Goal: Task Accomplishment & Management: Manage account settings

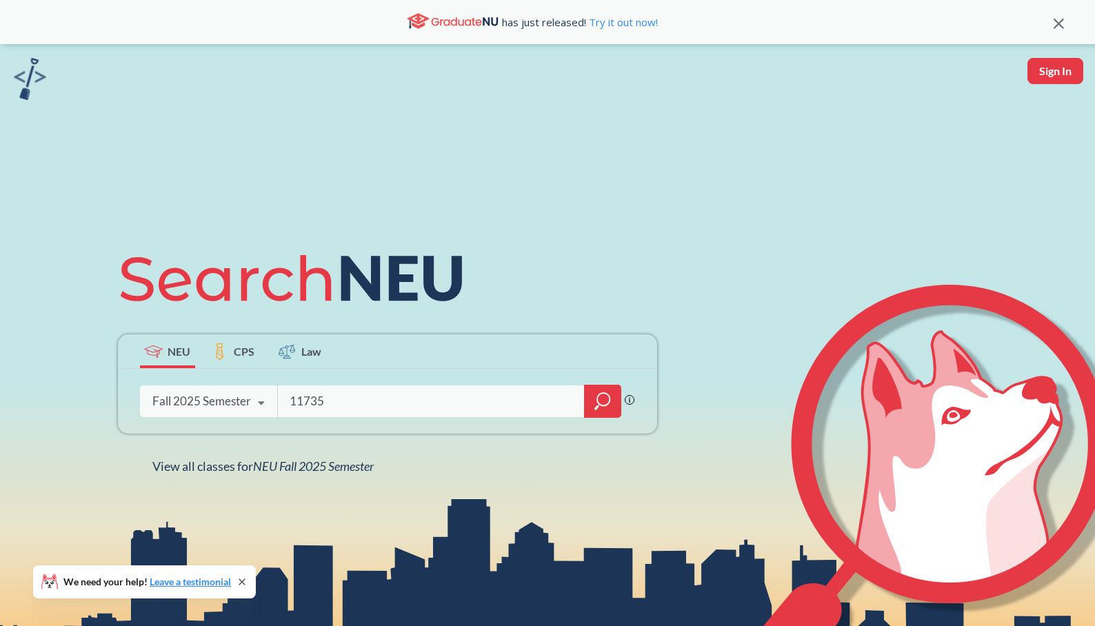
type input "11735"
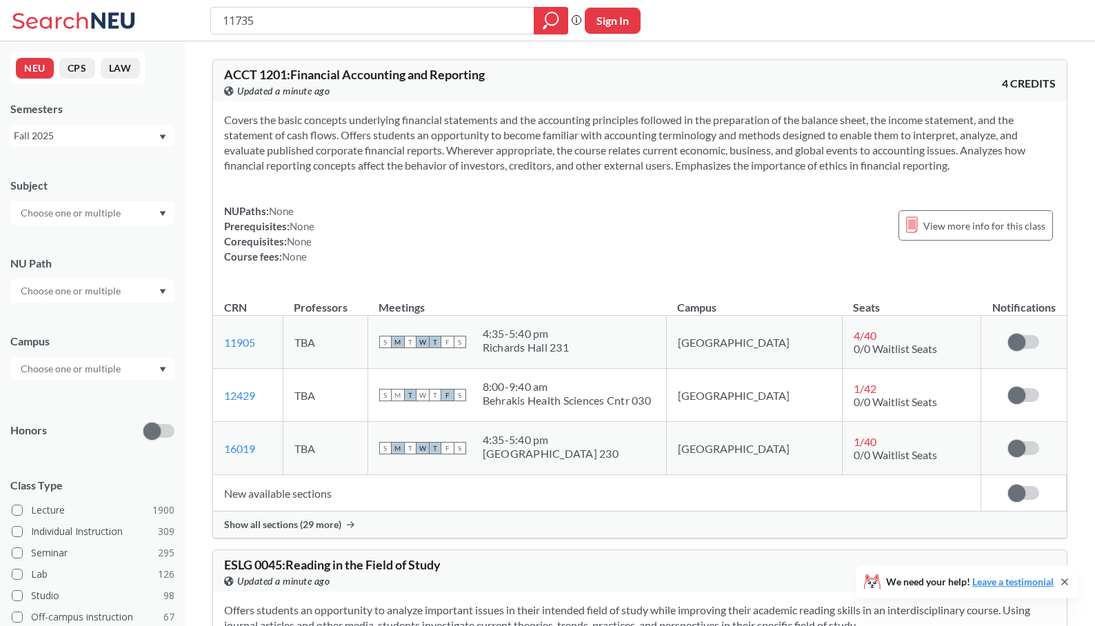
click at [299, 526] on span "Show all sections (29 more)" at bounding box center [282, 525] width 117 height 12
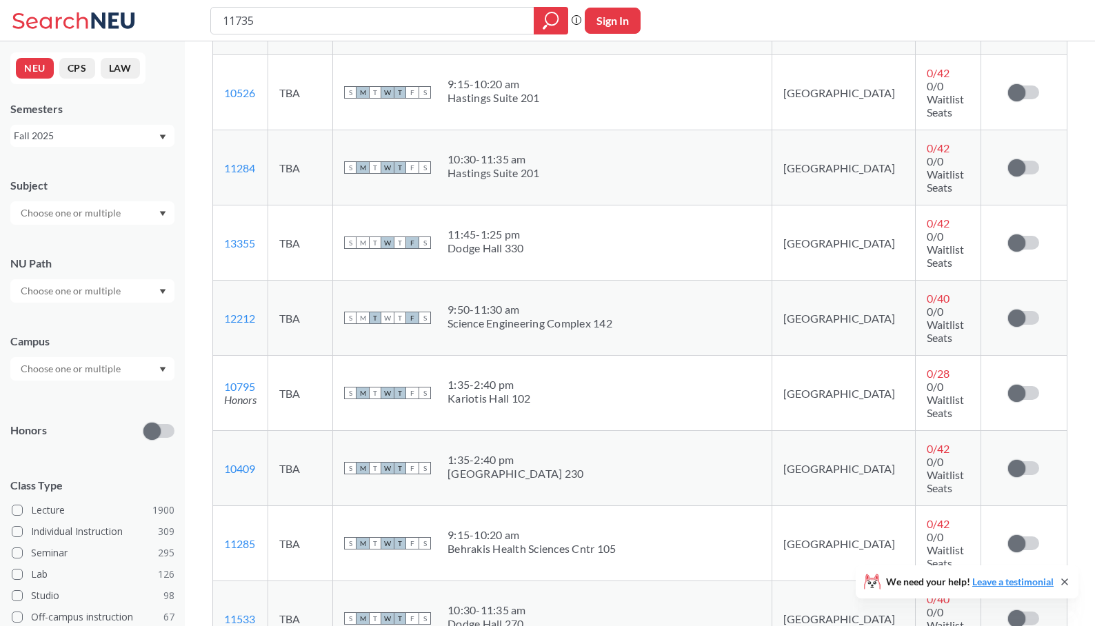
scroll to position [654, 0]
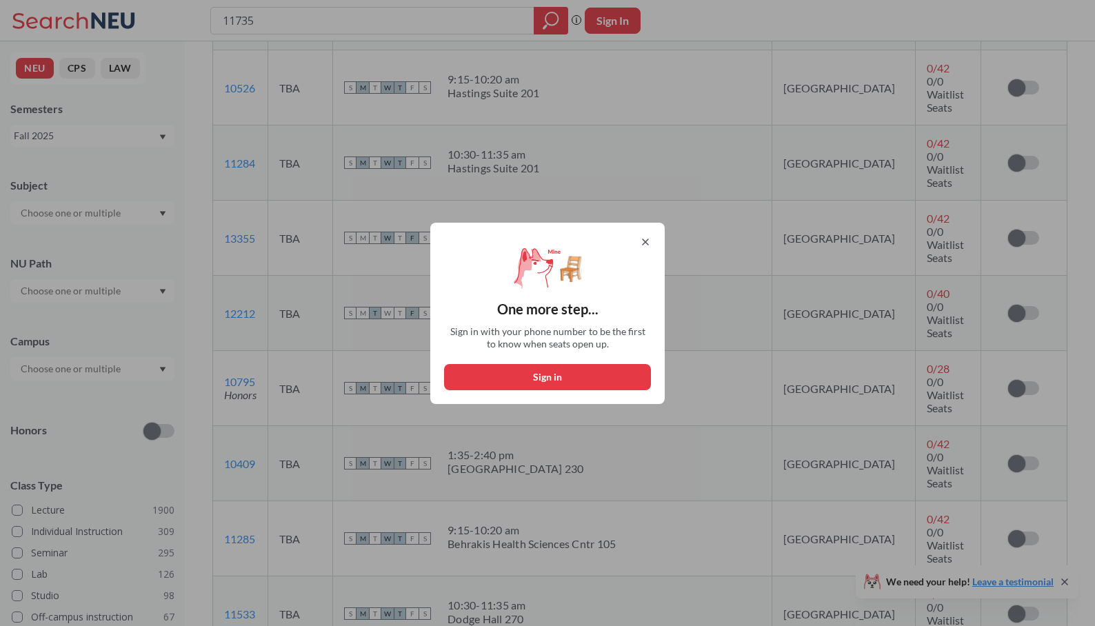
click at [538, 379] on button "Sign in" at bounding box center [547, 377] width 207 height 26
select select "US"
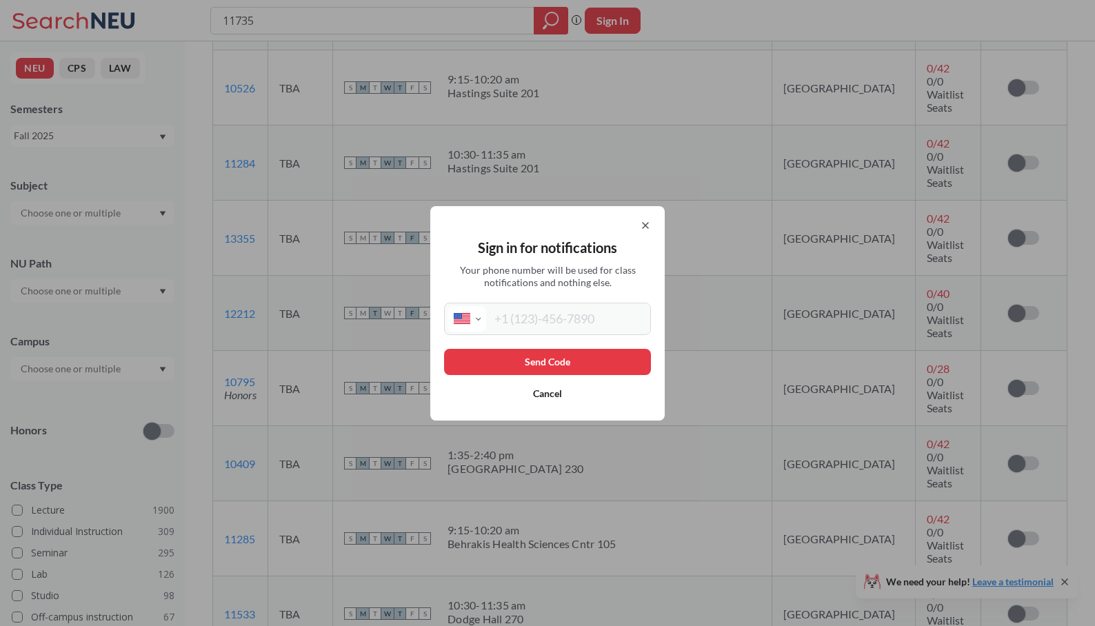
click at [521, 318] on input "tel" at bounding box center [566, 319] width 161 height 26
type input "[PHONE_NUMBER]"
click at [573, 353] on button "Send Code" at bounding box center [547, 362] width 207 height 26
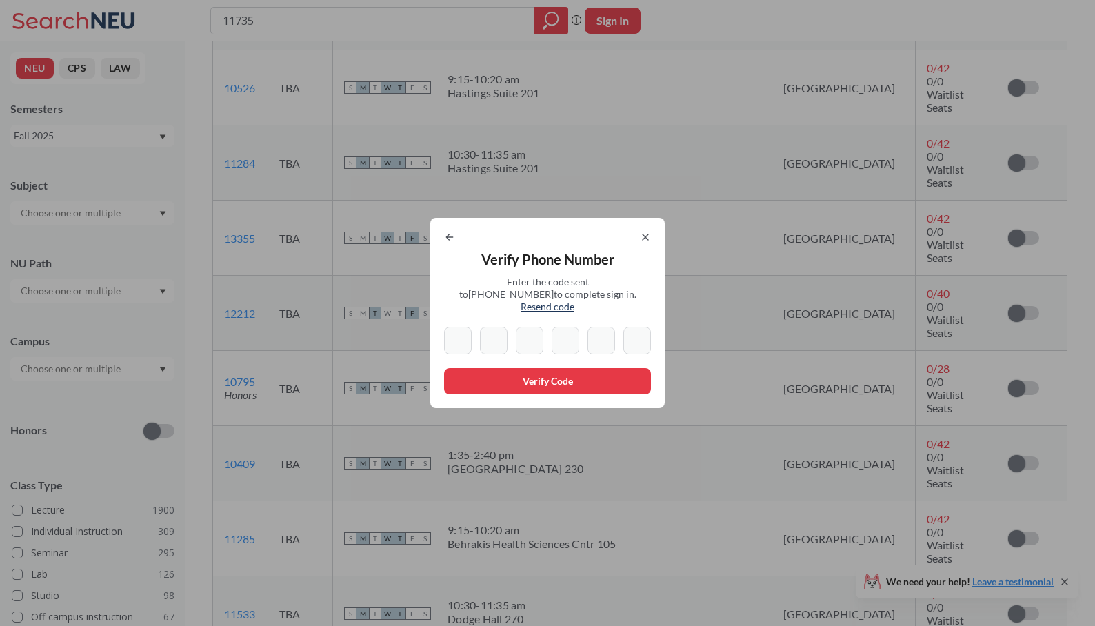
type input "8"
type input "6"
type input "8"
type input "0"
type input "8"
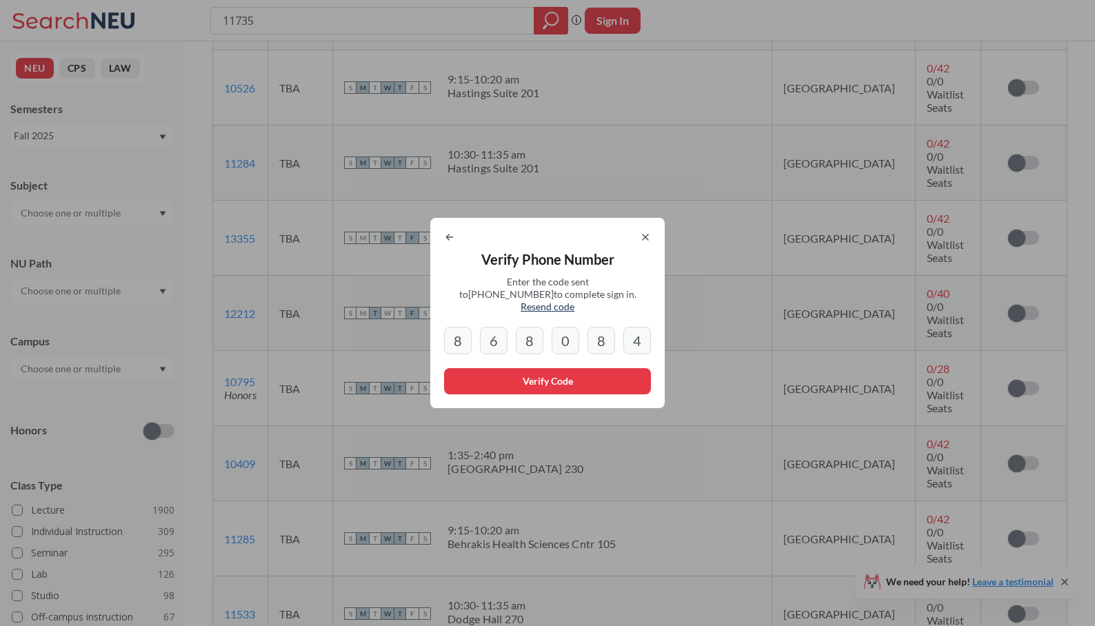
type input "4"
click at [552, 373] on button "Verify Code" at bounding box center [547, 381] width 207 height 26
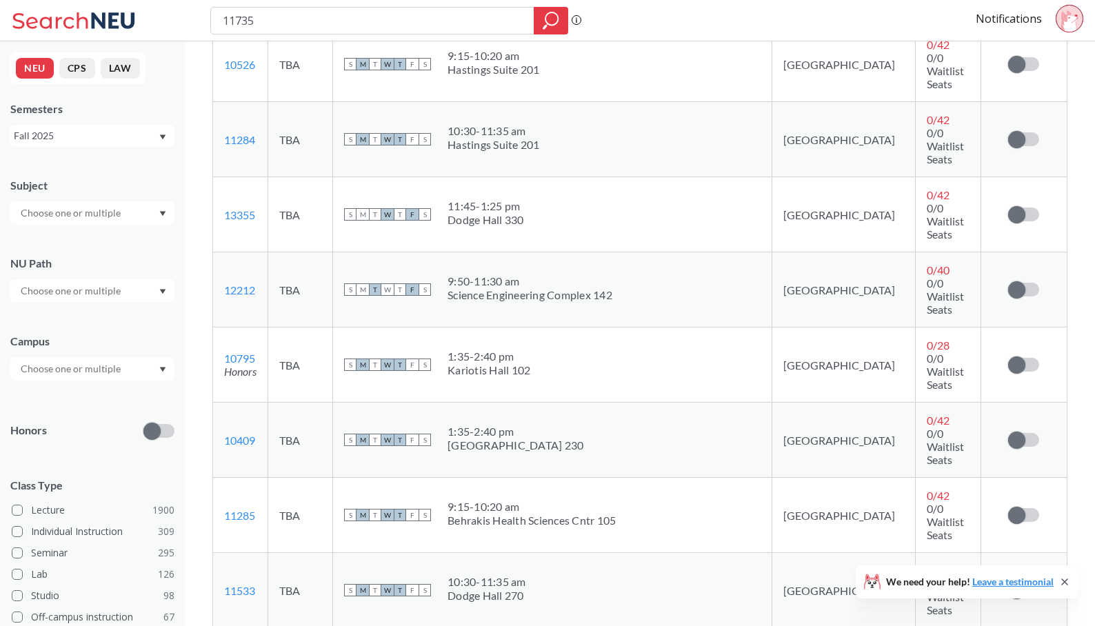
click at [1061, 582] on icon at bounding box center [1064, 582] width 11 height 11
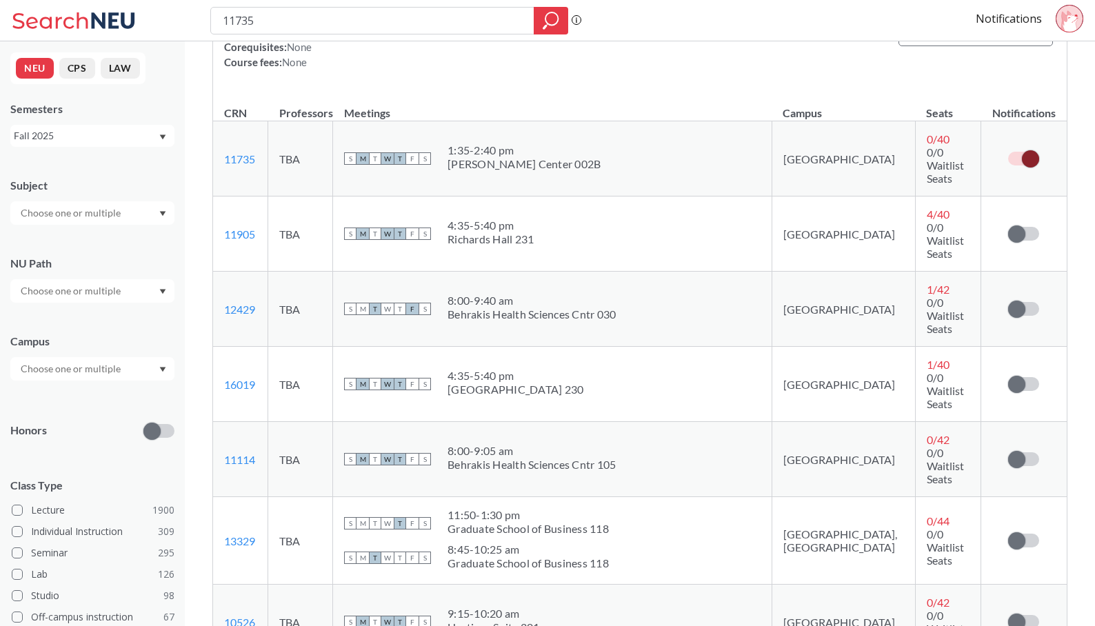
scroll to position [0, 0]
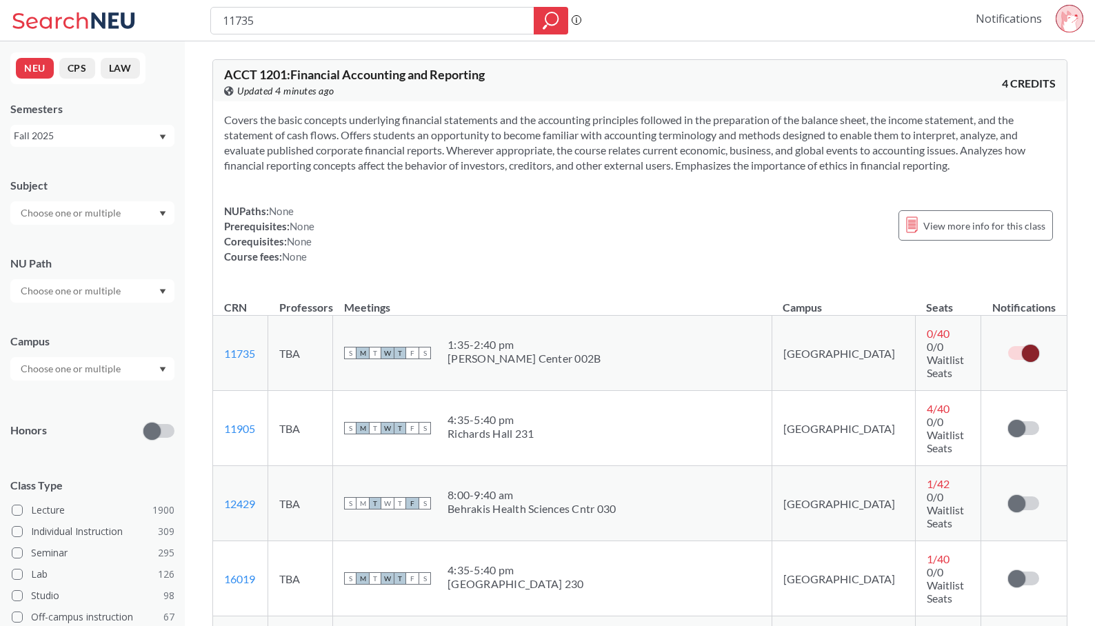
click at [1024, 12] on link "Notifications" at bounding box center [1009, 18] width 66 height 15
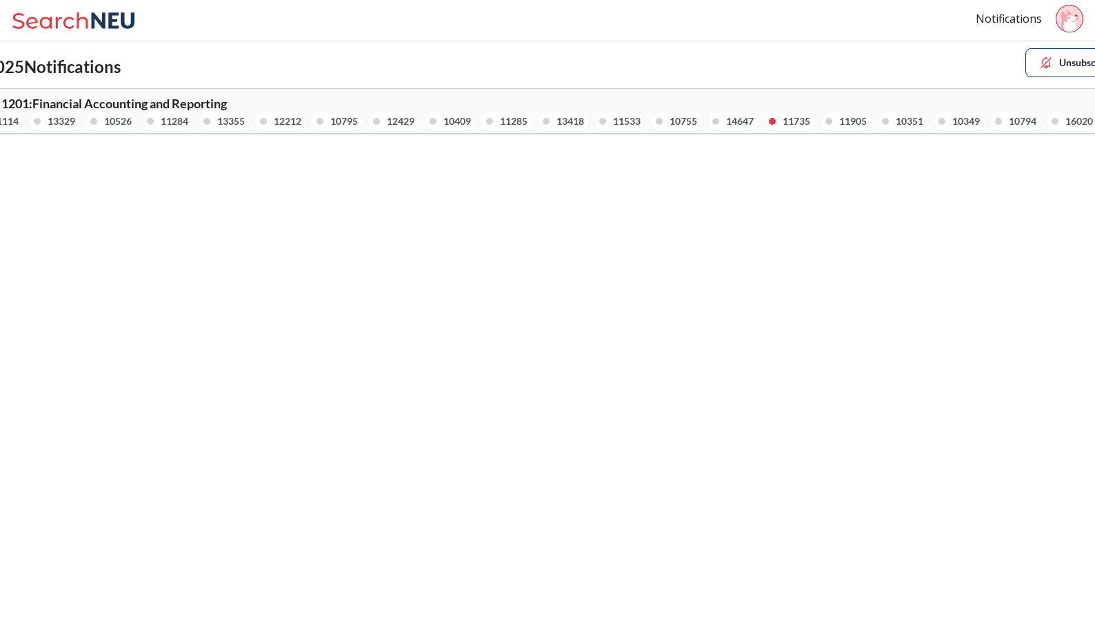
click at [433, 99] on div "ACCT 1201 : Financial Accounting and Reporting 11114 13329 10526 11284 13355 12…" at bounding box center [256, 113] width 581 height 33
click at [1068, 15] on icon at bounding box center [1069, 20] width 17 height 21
click at [906, 163] on body "Notifications Sign out [PHONE_NUMBER] Fall 2025 Notifications Unsubscribe All A…" at bounding box center [547, 313] width 1095 height 626
